Goal: Task Accomplishment & Management: Manage account settings

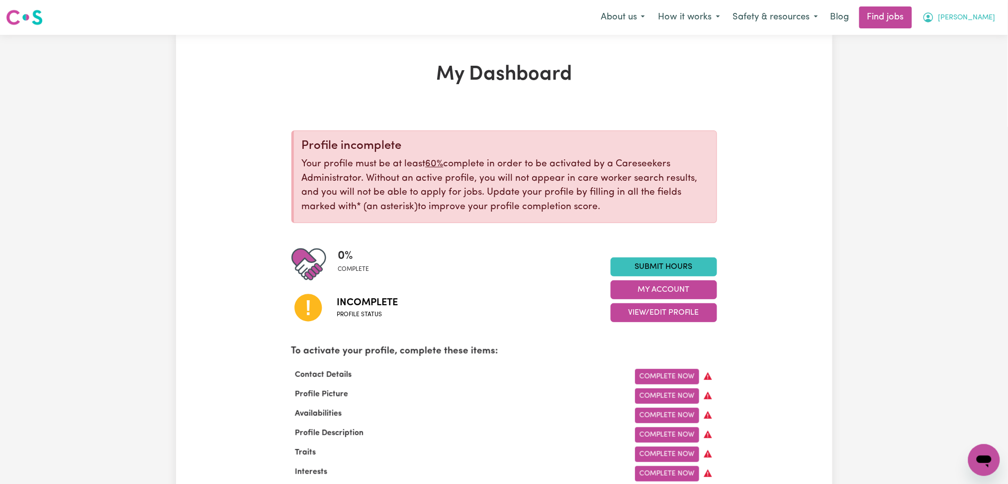
click at [934, 17] on icon "My Account" at bounding box center [929, 17] width 10 height 10
click at [959, 72] on link "Logout" at bounding box center [962, 76] width 79 height 19
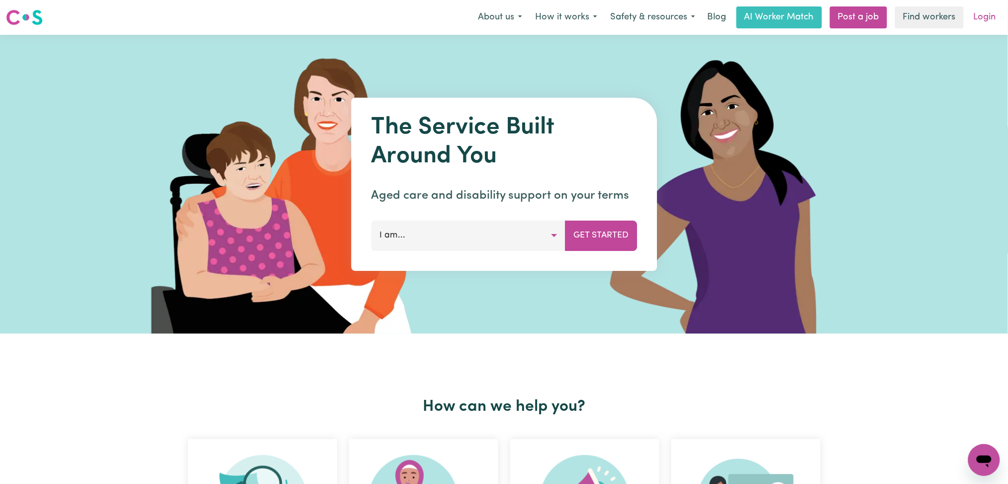
click at [997, 18] on link "Login" at bounding box center [985, 17] width 34 height 22
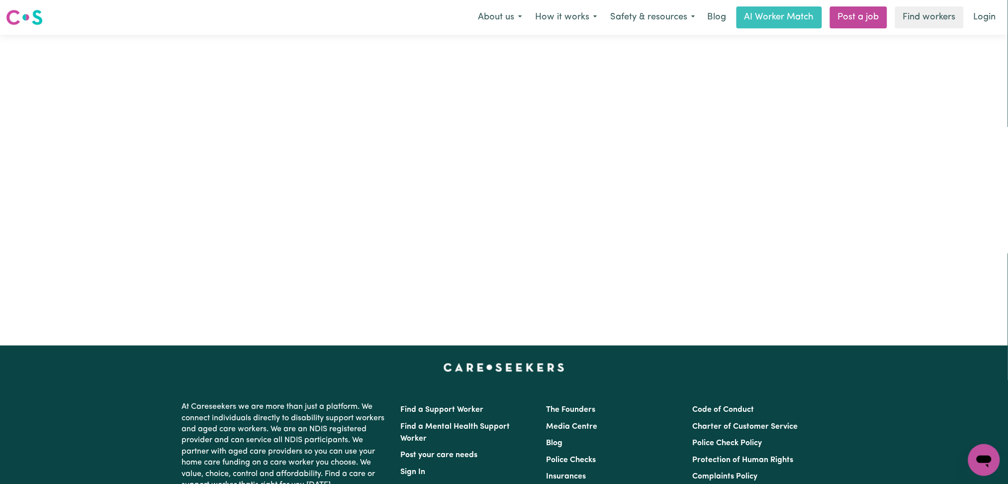
click at [987, 15] on link "Login" at bounding box center [985, 17] width 34 height 22
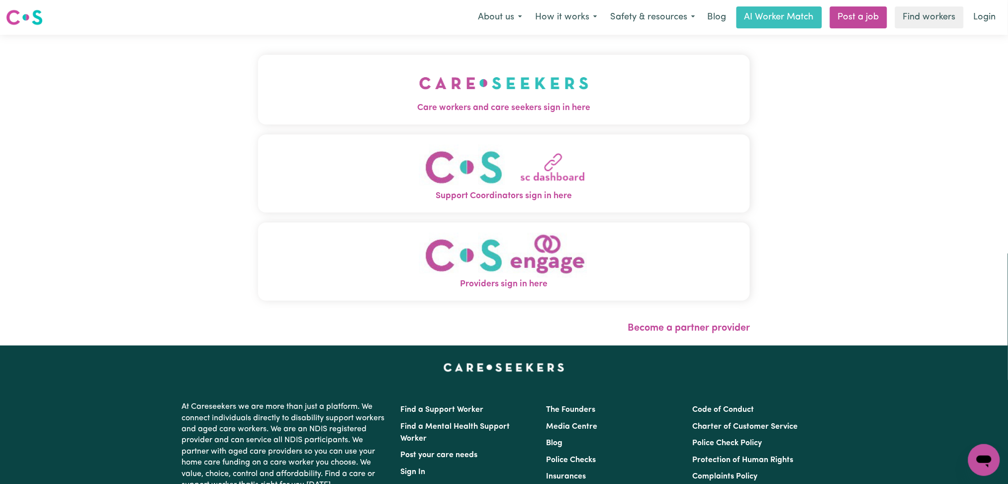
click at [456, 127] on div "Care workers and care seekers sign in here Support Coordinators sign in here Pr…" at bounding box center [504, 190] width 504 height 310
drag, startPoint x: 435, startPoint y: 88, endPoint x: 420, endPoint y: 89, distance: 15.0
click at [435, 88] on img "Care workers and care seekers sign in here" at bounding box center [504, 83] width 170 height 37
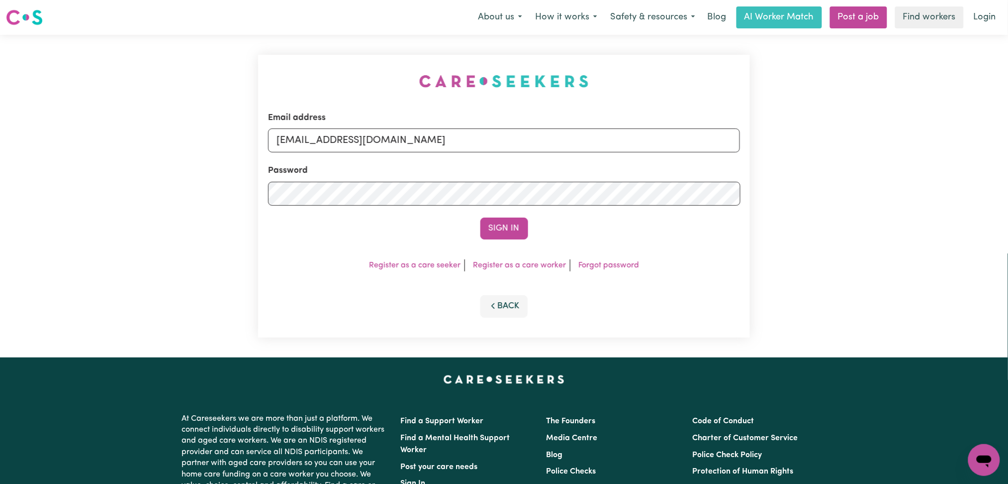
click at [444, 155] on form "Email address [EMAIL_ADDRESS][DOMAIN_NAME] Password Sign In" at bounding box center [504, 175] width 473 height 128
click at [379, 143] on input "[EMAIL_ADDRESS][DOMAIN_NAME]" at bounding box center [504, 140] width 473 height 24
drag, startPoint x: 323, startPoint y: 132, endPoint x: 344, endPoint y: 134, distance: 20.5
click at [344, 134] on input "Superuser~[EMAIL_ADDRESS][DOMAIN_NAME]" at bounding box center [504, 140] width 473 height 24
drag, startPoint x: 362, startPoint y: 145, endPoint x: 352, endPoint y: 148, distance: 9.9
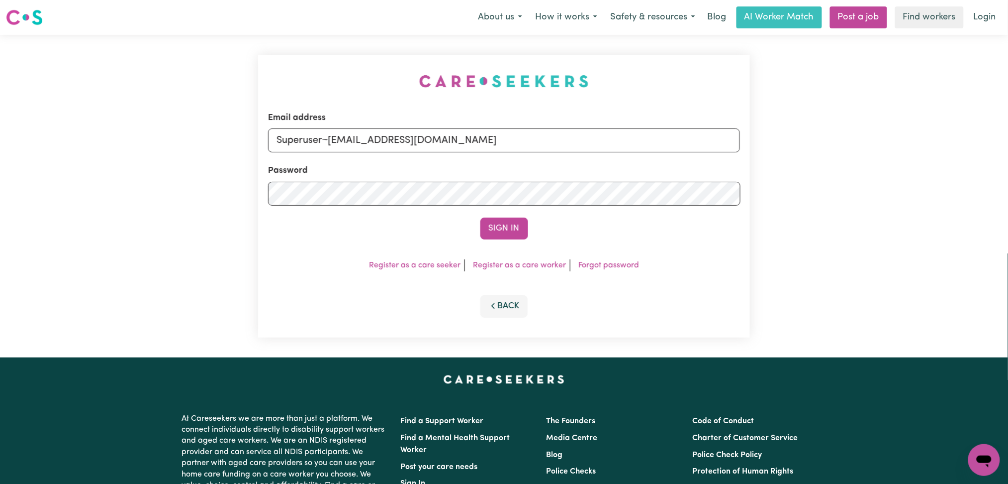
click at [360, 147] on input "Superuser~[EMAIL_ADDRESS][DOMAIN_NAME]" at bounding box center [504, 140] width 473 height 24
drag, startPoint x: 327, startPoint y: 141, endPoint x: 552, endPoint y: 150, distance: 224.5
click at [552, 150] on input "Superuser~[EMAIL_ADDRESS][DOMAIN_NAME]" at bounding box center [504, 140] width 473 height 24
type input "Superuser~[EMAIL_ADDRESS][DOMAIN_NAME]"
click at [500, 227] on button "Sign In" at bounding box center [505, 228] width 48 height 22
